Goal: Task Accomplishment & Management: Use online tool/utility

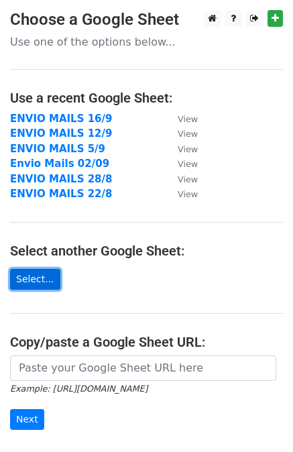
click at [40, 282] on link "Select..." at bounding box center [35, 279] width 50 height 21
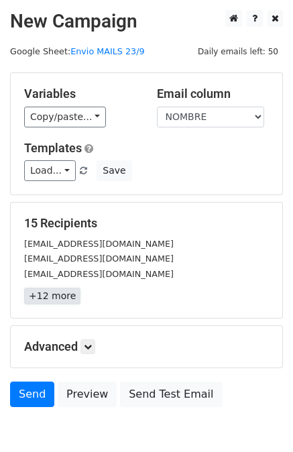
click at [60, 296] on link "+12 more" at bounding box center [52, 296] width 56 height 17
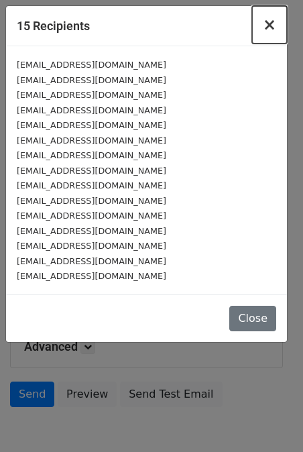
click at [276, 32] on button "×" at bounding box center [269, 25] width 35 height 38
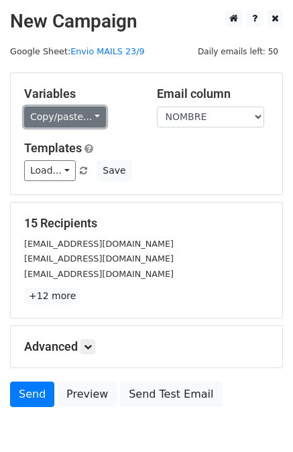
click at [66, 120] on link "Copy/paste..." at bounding box center [65, 117] width 82 height 21
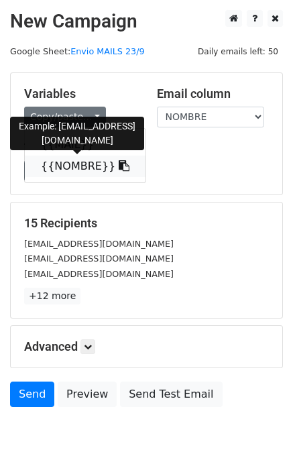
click at [77, 164] on link "{{NOMBRE}}" at bounding box center [85, 166] width 121 height 21
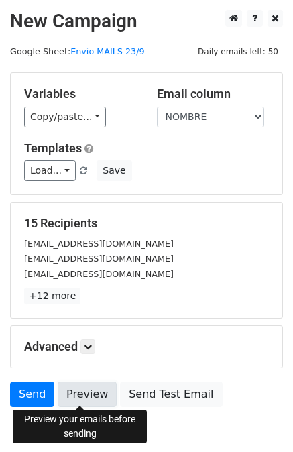
click at [77, 400] on link "Preview" at bounding box center [87, 394] width 59 height 25
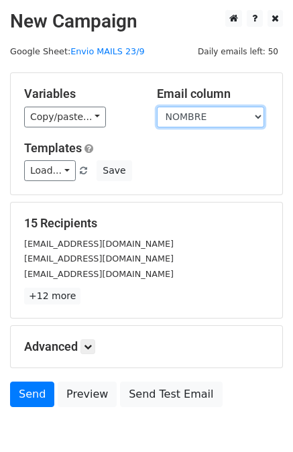
click at [194, 119] on select "MAIL NOMBRE" at bounding box center [210, 117] width 107 height 21
click at [157, 107] on select "MAIL NOMBRE" at bounding box center [210, 117] width 107 height 21
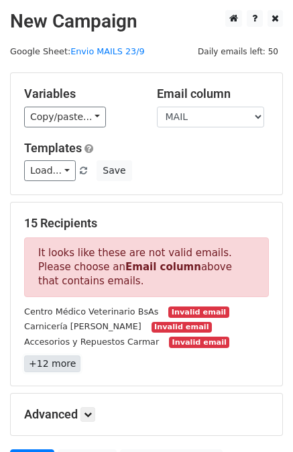
click at [55, 371] on link "+12 more" at bounding box center [52, 363] width 56 height 17
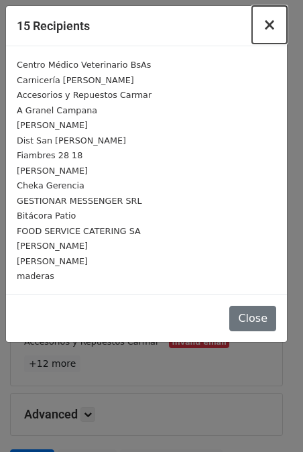
click at [272, 27] on span "×" at bounding box center [269, 24] width 13 height 19
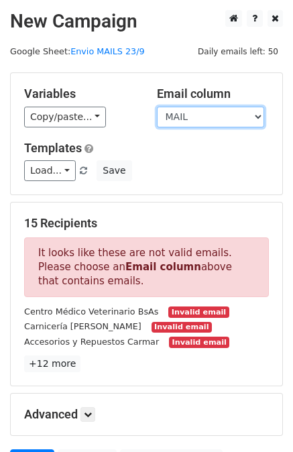
click at [194, 118] on select "MAIL NOMBRE" at bounding box center [210, 117] width 107 height 21
click at [156, 203] on div "15 Recipients It looks like these are not valid emails. Please choose an Email …" at bounding box center [147, 294] width 272 height 183
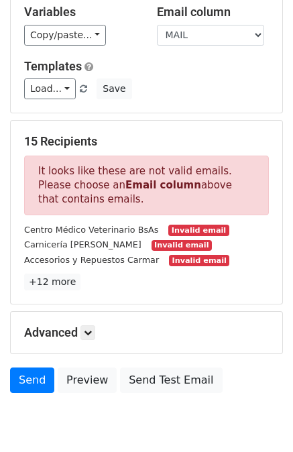
scroll to position [82, 0]
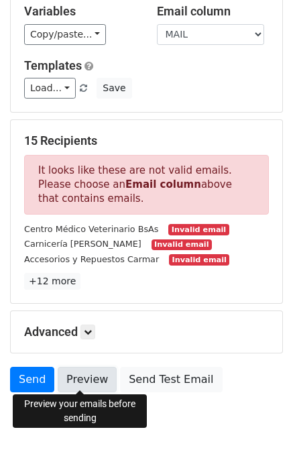
click at [86, 384] on link "Preview" at bounding box center [87, 379] width 59 height 25
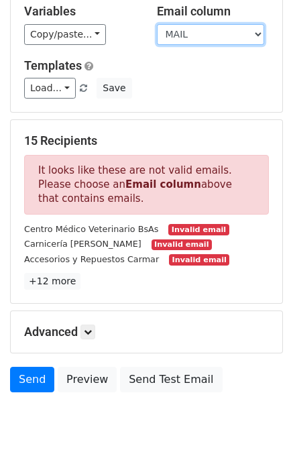
click at [192, 30] on select "MAIL NOMBRE" at bounding box center [210, 34] width 107 height 21
select select "NOMBRE"
click at [157, 24] on select "MAIL NOMBRE" at bounding box center [210, 34] width 107 height 21
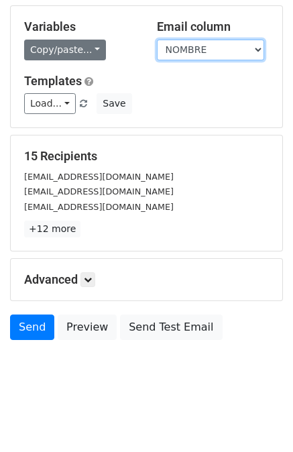
scroll to position [0, 0]
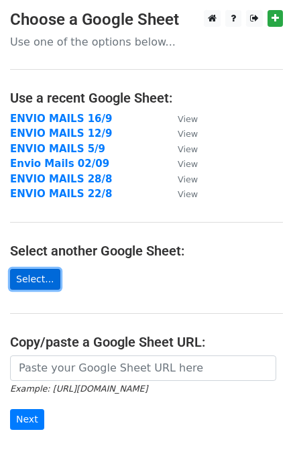
click at [40, 282] on link "Select..." at bounding box center [35, 279] width 50 height 21
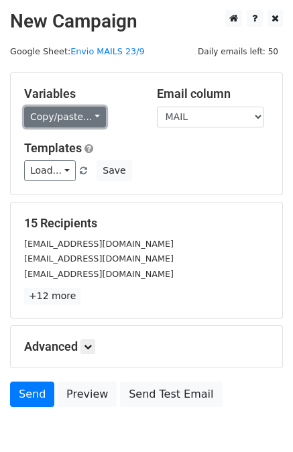
click at [39, 109] on link "Copy/paste..." at bounding box center [65, 117] width 82 height 21
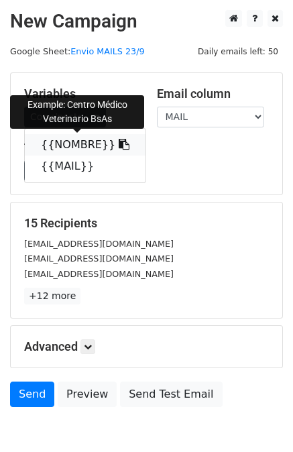
click at [61, 137] on link "{{NOMBRE}}" at bounding box center [85, 144] width 121 height 21
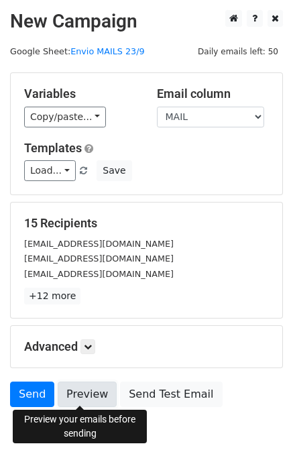
click at [89, 396] on link "Preview" at bounding box center [87, 394] width 59 height 25
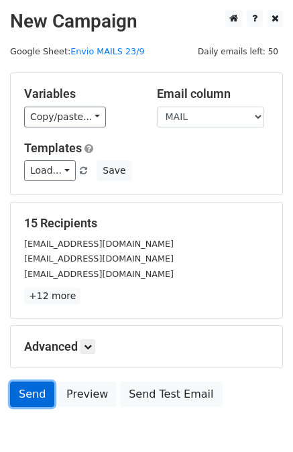
click at [27, 388] on link "Send" at bounding box center [32, 394] width 44 height 25
